Goal: Task Accomplishment & Management: Use online tool/utility

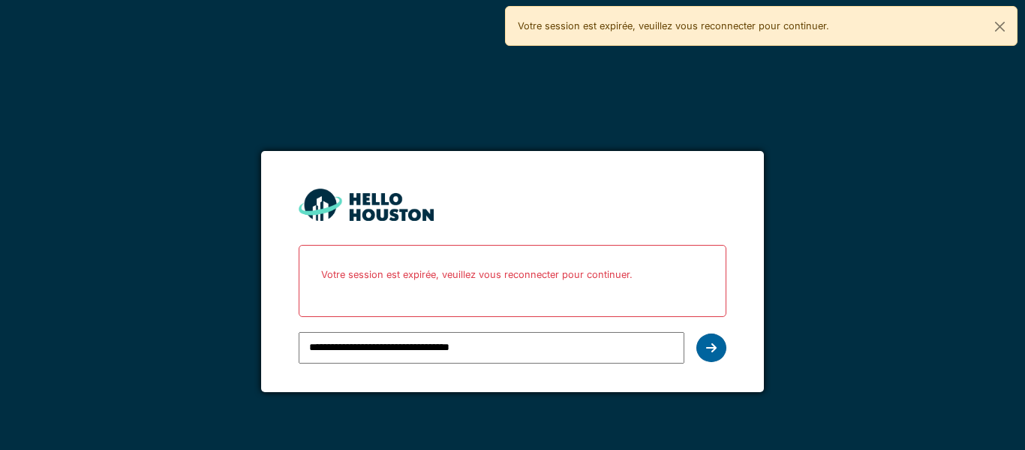
click at [709, 341] on icon at bounding box center [711, 347] width 11 height 12
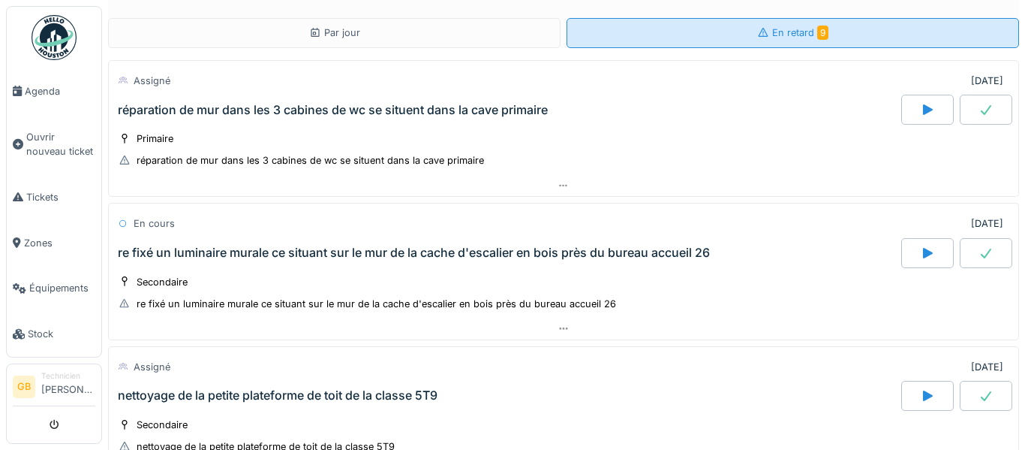
click at [716, 32] on div "En retard 9" at bounding box center [793, 33] width 453 height 30
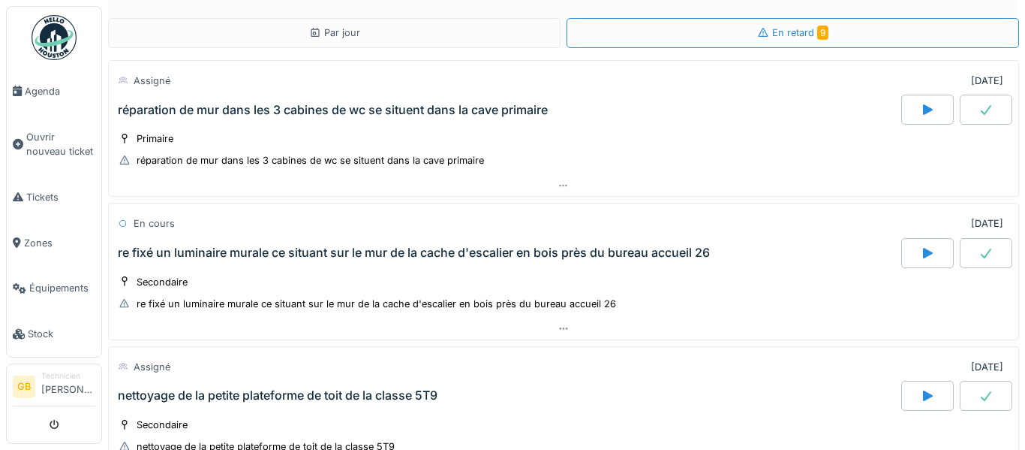
click at [54, 35] on img at bounding box center [54, 37] width 45 height 45
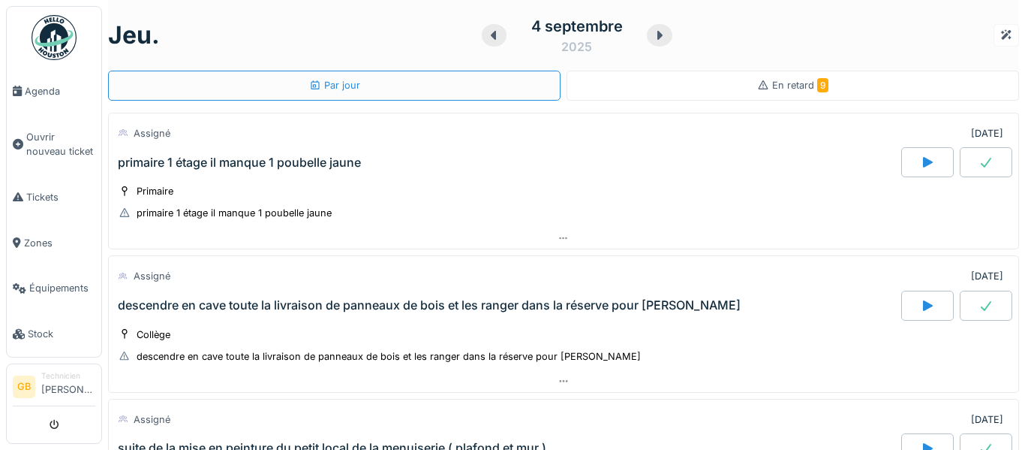
click at [756, 84] on div "En retard 9" at bounding box center [793, 86] width 453 height 30
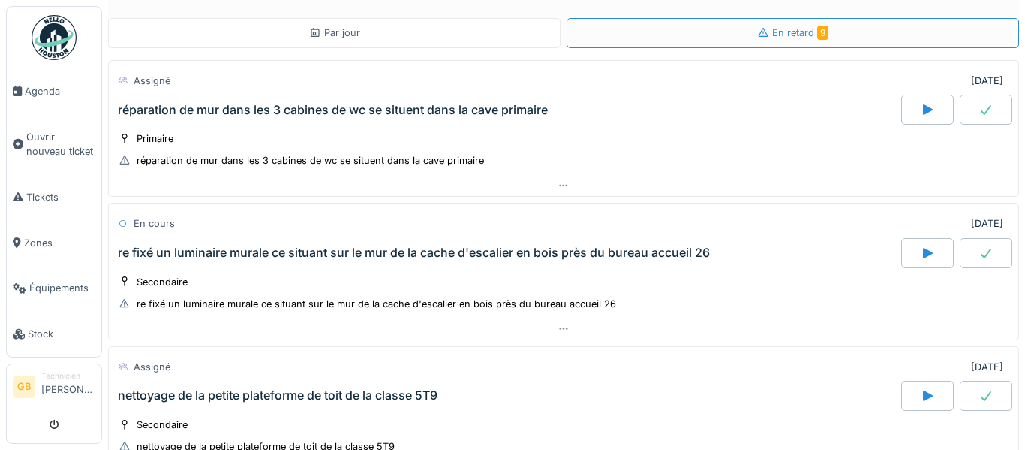
click at [253, 23] on div "Par jour" at bounding box center [334, 33] width 453 height 30
